Goal: Task Accomplishment & Management: Use online tool/utility

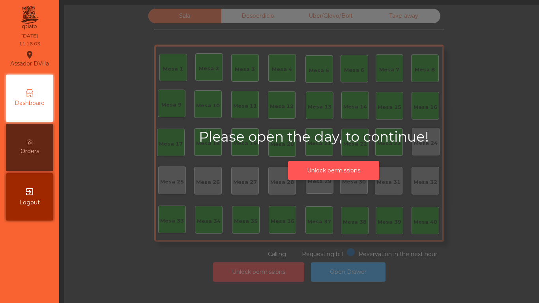
click at [322, 170] on button "Unlock permissions" at bounding box center [333, 170] width 91 height 19
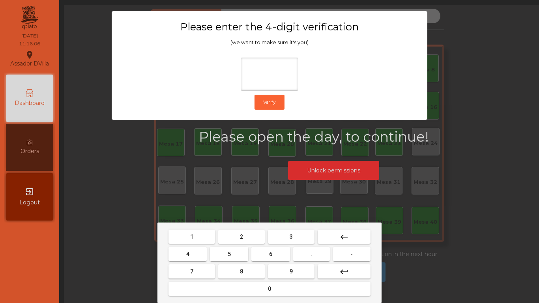
click at [251, 239] on button "2" at bounding box center [241, 237] width 47 height 14
click at [206, 252] on button "4" at bounding box center [187, 254] width 38 height 14
click at [265, 253] on button "6" at bounding box center [270, 254] width 38 height 14
click at [279, 271] on button "9" at bounding box center [291, 271] width 47 height 14
type input "****"
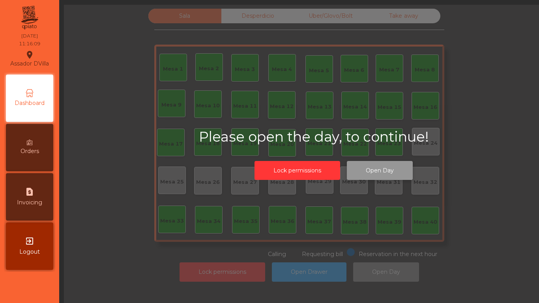
click at [367, 172] on button "Open Day" at bounding box center [380, 170] width 66 height 19
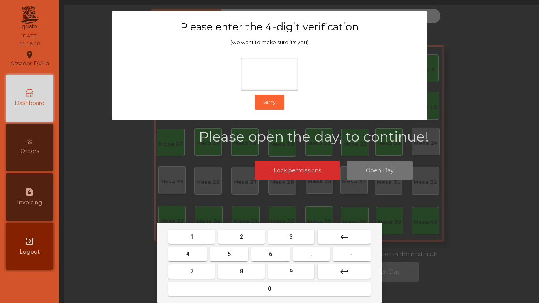
drag, startPoint x: 247, startPoint y: 234, endPoint x: 238, endPoint y: 243, distance: 12.3
click at [247, 234] on button "2" at bounding box center [241, 237] width 47 height 14
click at [201, 256] on button "4" at bounding box center [187, 254] width 38 height 14
click at [268, 256] on button "6" at bounding box center [270, 254] width 38 height 14
click at [281, 275] on button "9" at bounding box center [291, 271] width 47 height 14
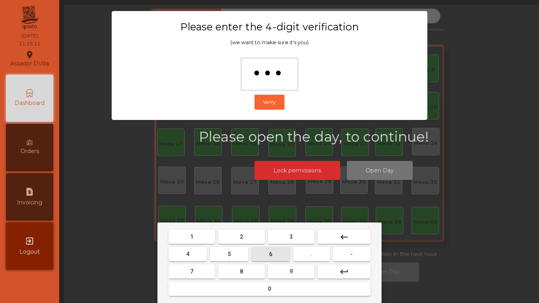
type input "****"
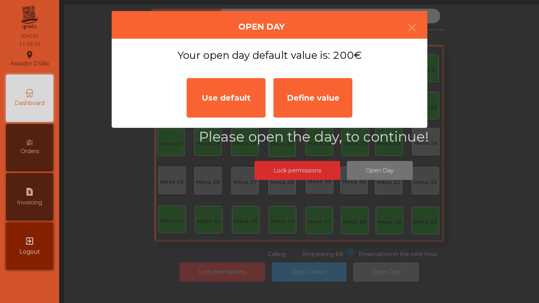
click at [215, 103] on div "Use default" at bounding box center [226, 97] width 79 height 39
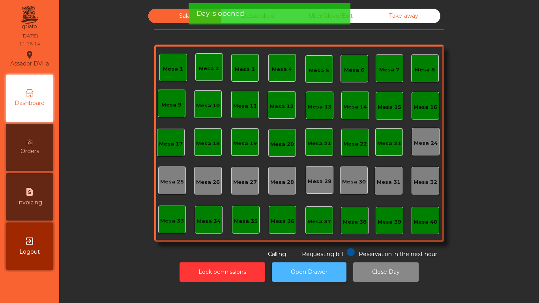
drag, startPoint x: 315, startPoint y: 270, endPoint x: 296, endPoint y: 271, distance: 19.4
click at [315, 270] on button "Open Drawer" at bounding box center [309, 271] width 75 height 19
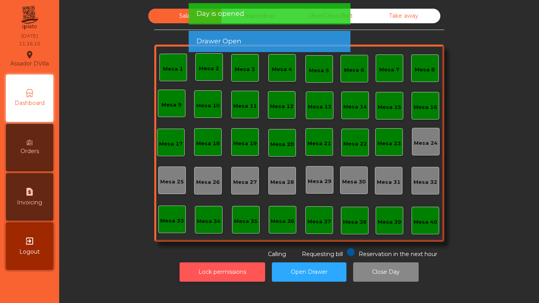
click at [244, 275] on button "Lock permissions" at bounding box center [223, 271] width 86 height 19
